Goal: Information Seeking & Learning: Understand process/instructions

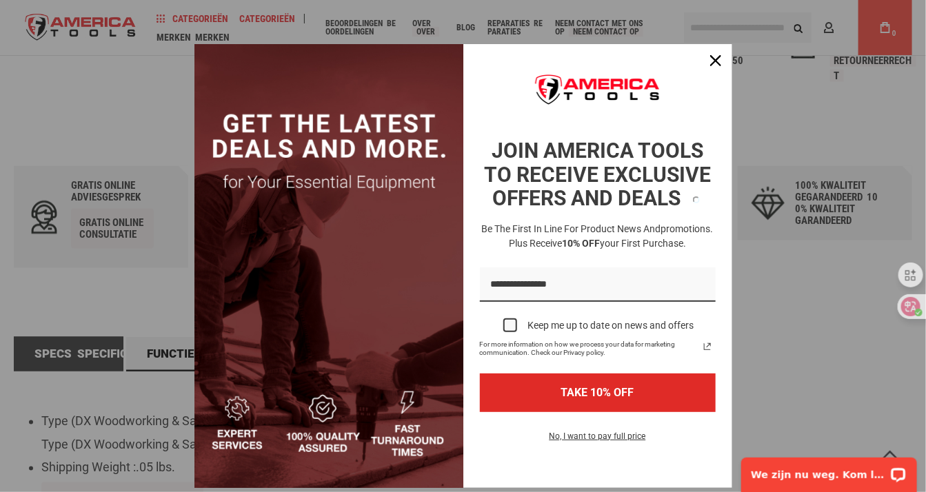
scroll to position [689, 0]
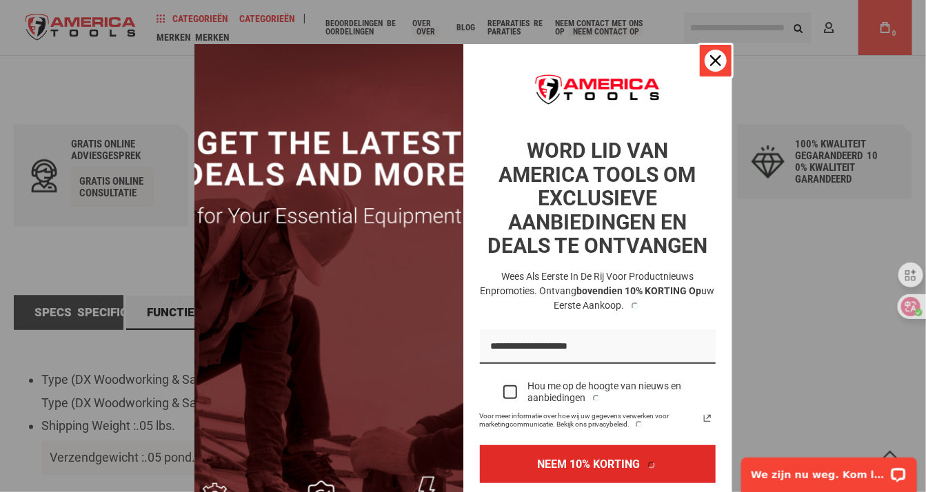
click at [710, 59] on icon "Pictogram sluiten" at bounding box center [715, 60] width 11 height 11
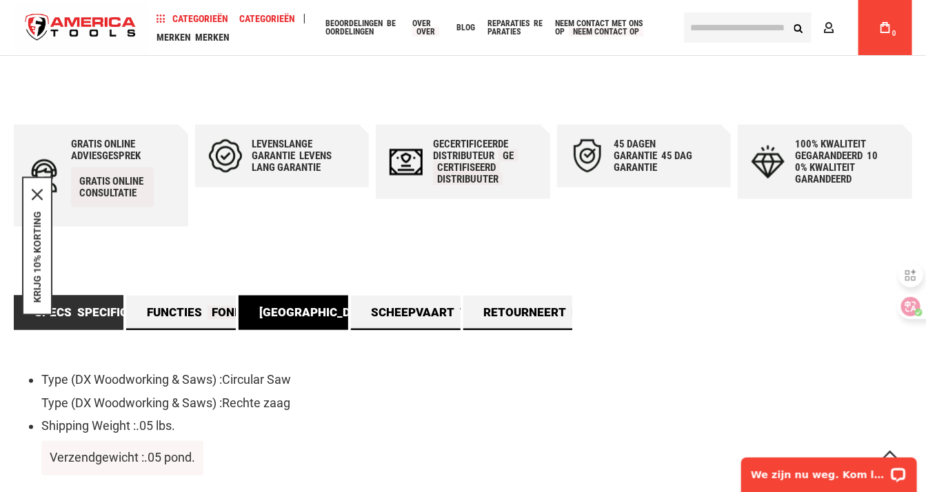
click at [314, 317] on link "Betalingen BETAALMIDDELEN" at bounding box center [293, 313] width 110 height 34
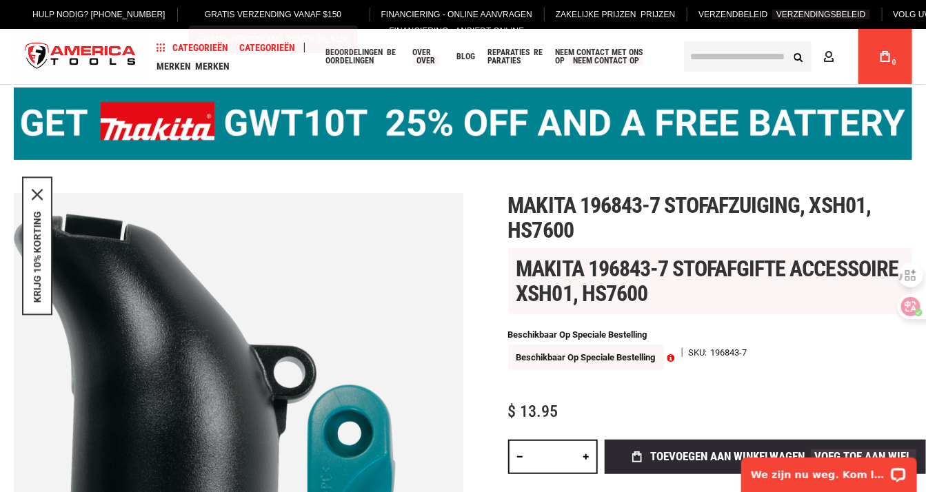
scroll to position [0, 0]
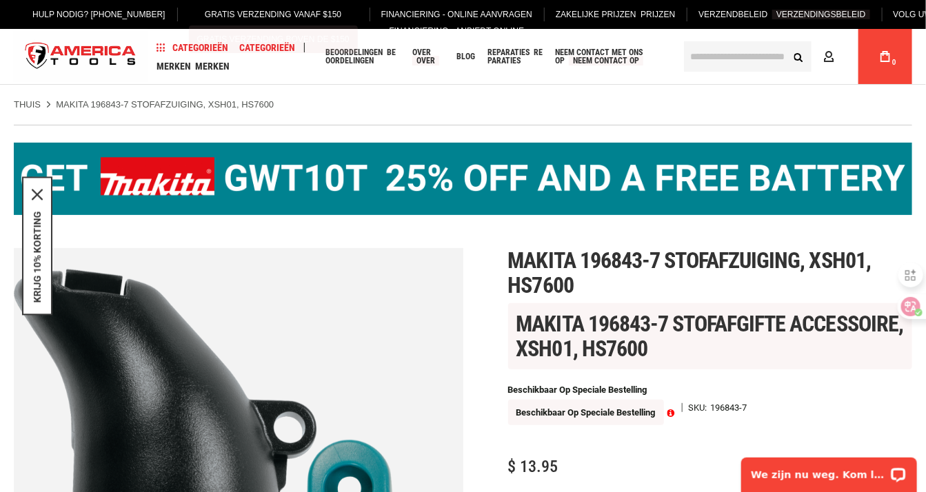
click at [292, 14] on link "Gratis verzending vanaf $150 GRATIS VERZENDING BOVEN DE $150" at bounding box center [273, 14] width 190 height 29
click at [282, 14] on link "Gratis verzending vanaf $150 GRATIS VERZENDING BOVEN DE $150" at bounding box center [273, 14] width 190 height 29
click at [476, 10] on link "Financiering - Online aanvragen FINANCIERING - ANBIEDT ONLINE" at bounding box center [456, 14] width 172 height 29
click at [729, 10] on span "Verzendbeleid VERZENDINGSBELEID" at bounding box center [783, 15] width 171 height 10
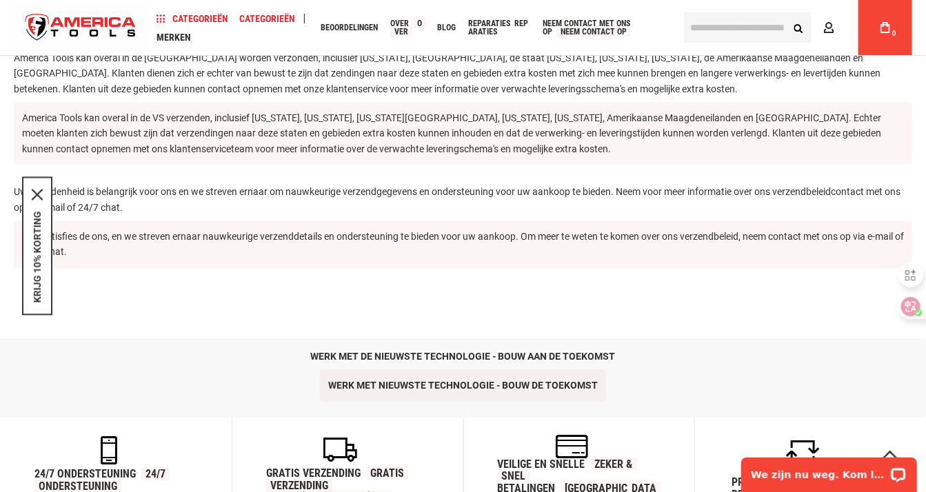
scroll to position [1379, 0]
